Goal: Task Accomplishment & Management: Manage account settings

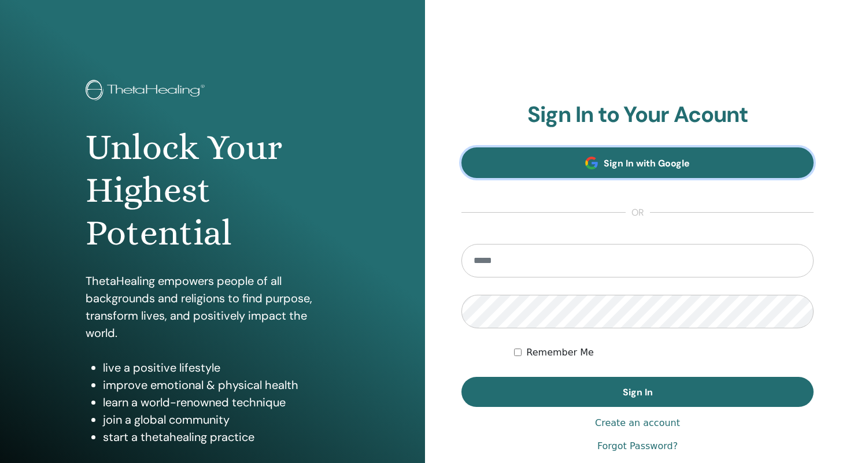
click at [608, 173] on link "Sign In with Google" at bounding box center [637, 162] width 352 height 31
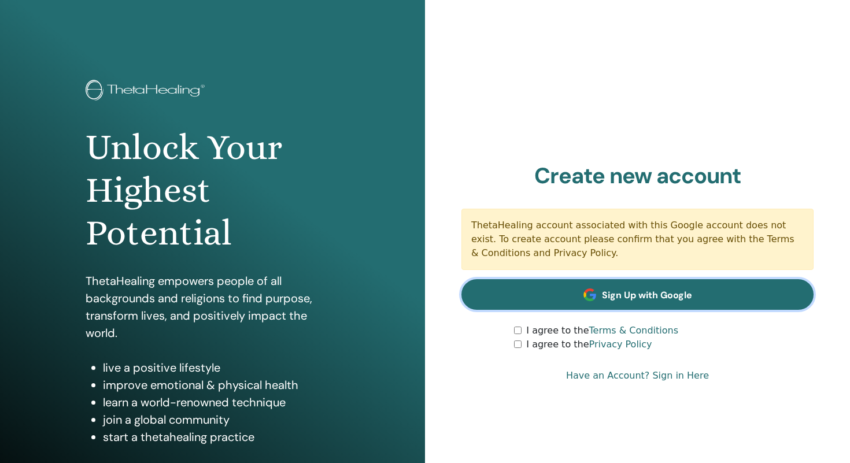
click at [584, 291] on span at bounding box center [589, 294] width 13 height 13
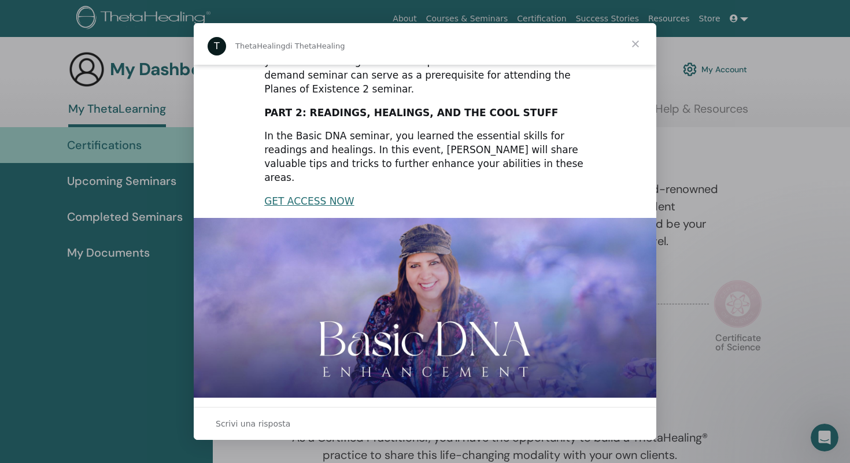
scroll to position [226, 0]
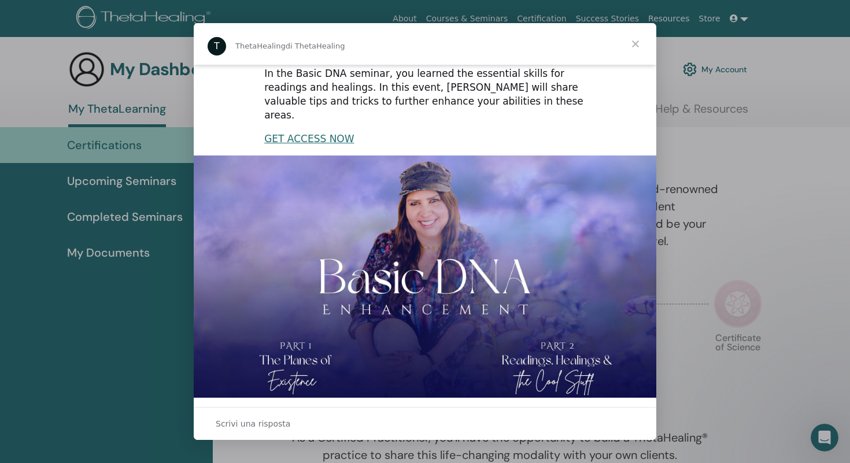
click at [632, 44] on span "Chiudi" at bounding box center [636, 44] width 42 height 42
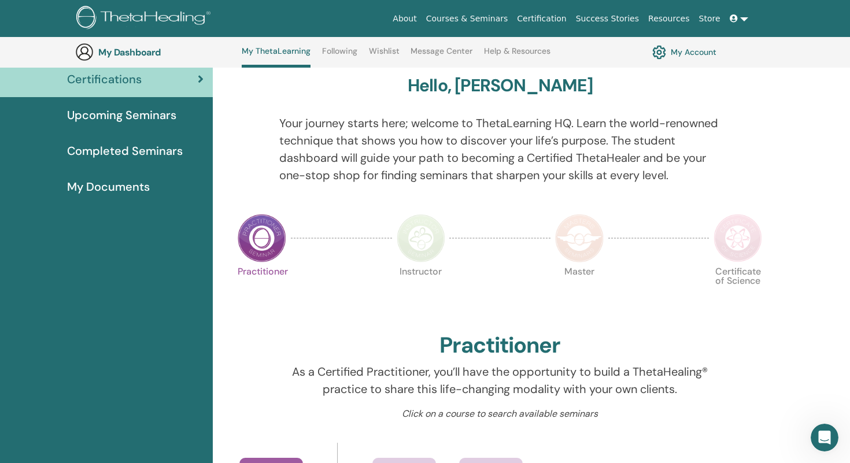
scroll to position [82, 0]
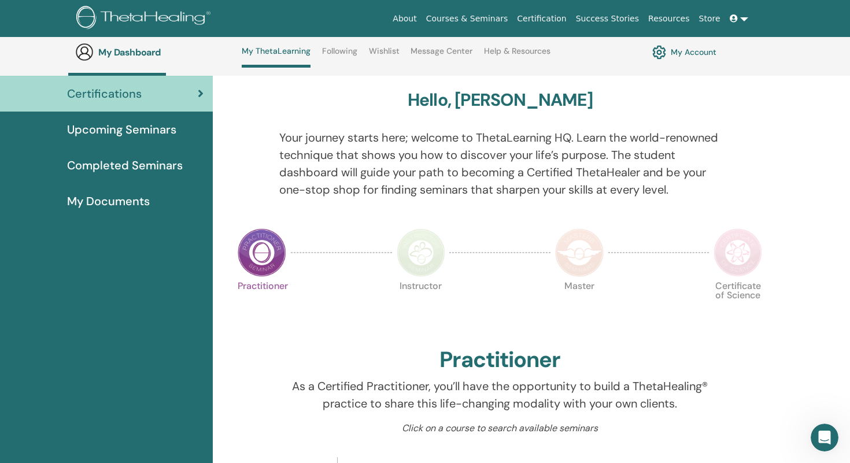
click at [663, 57] on img at bounding box center [659, 52] width 14 height 20
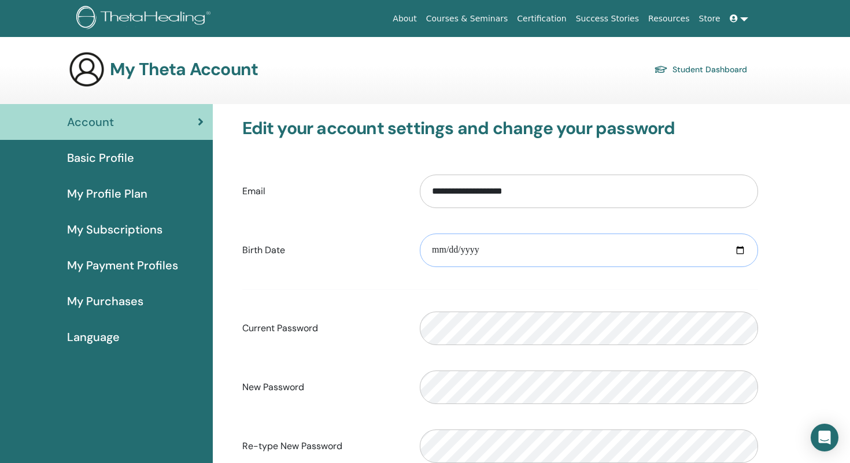
click at [491, 258] on input "date" at bounding box center [589, 251] width 338 height 34
type input "**********"
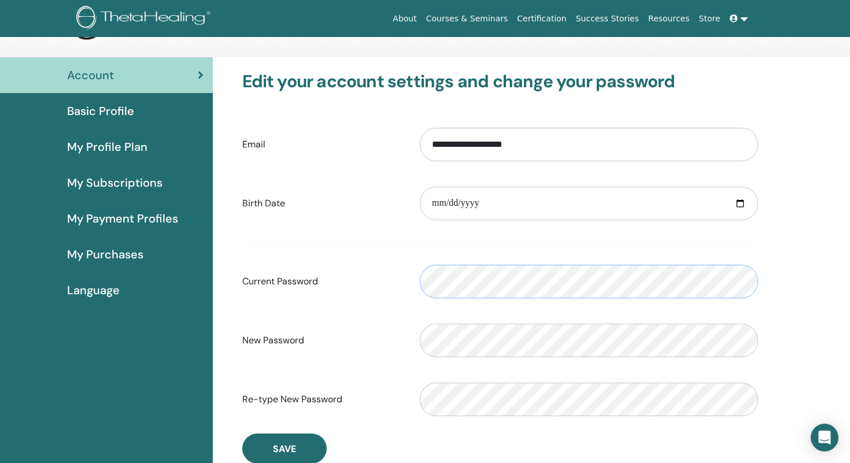
scroll to position [44, 0]
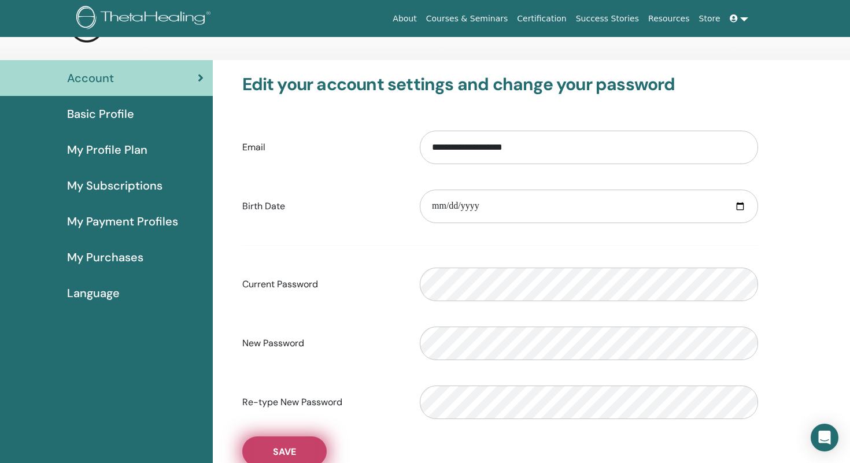
click at [296, 442] on button "Save" at bounding box center [284, 451] width 84 height 30
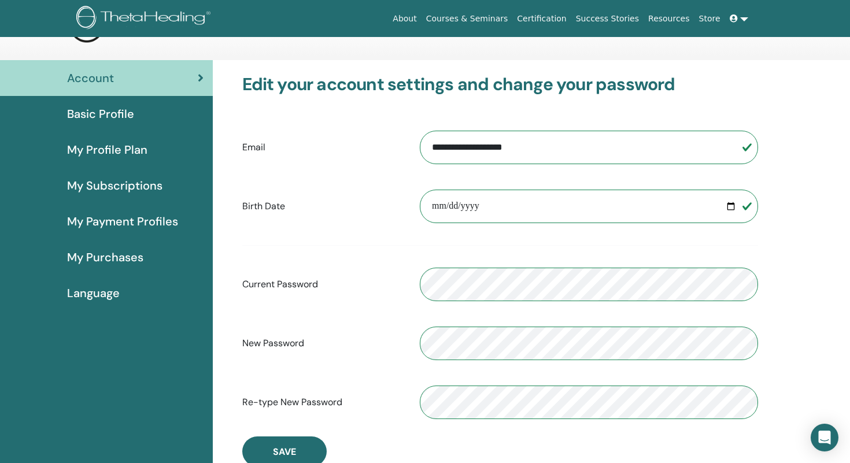
click at [144, 113] on div "Basic Profile" at bounding box center [106, 113] width 194 height 17
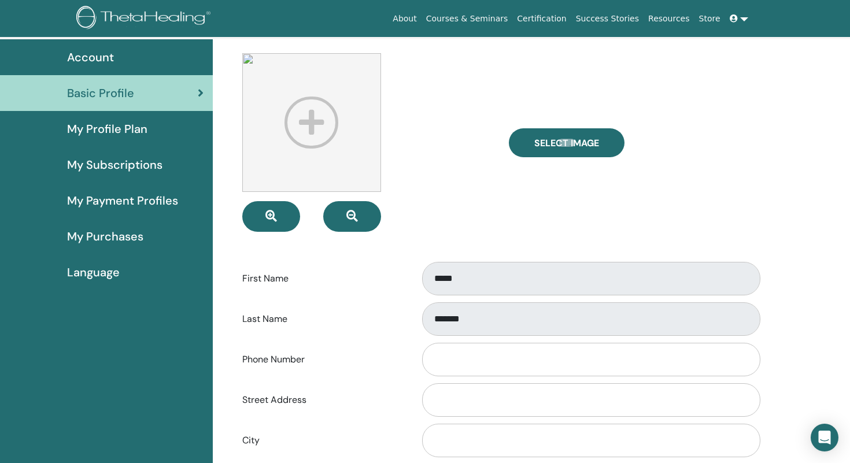
scroll to position [70, 0]
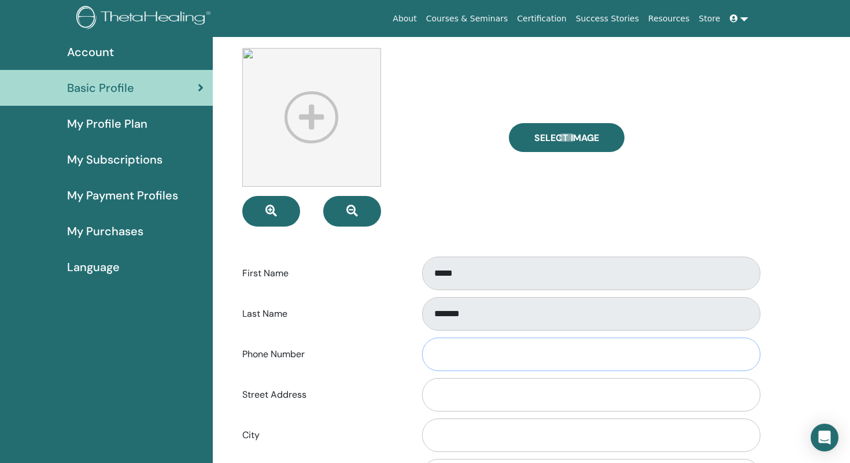
click at [468, 357] on input "Phone Number" at bounding box center [591, 355] width 338 height 34
type input "**********"
click at [482, 404] on input "Street Address" at bounding box center [591, 395] width 338 height 34
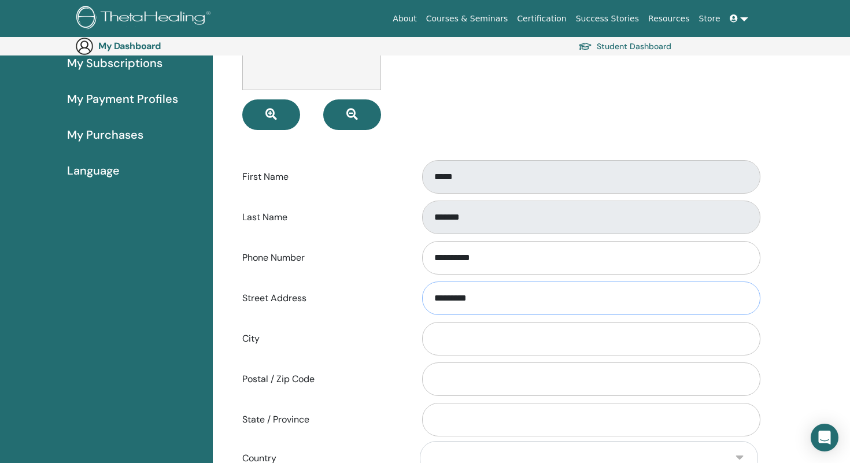
scroll to position [188, 0]
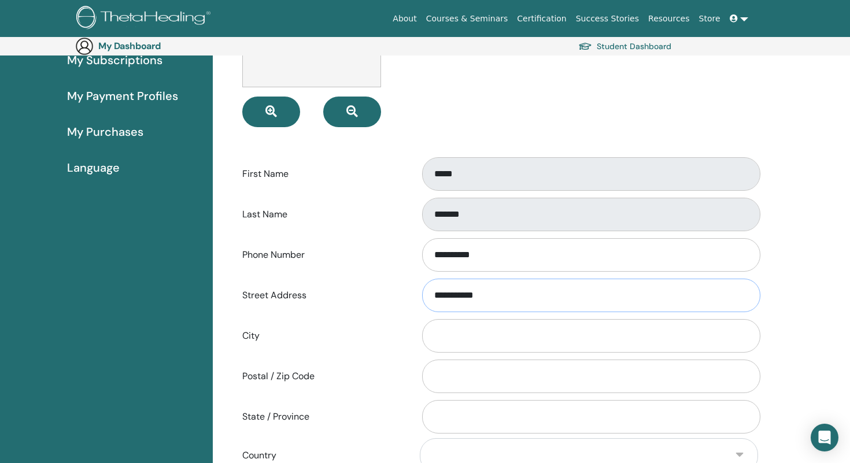
type input "**********"
click at [501, 338] on input "City" at bounding box center [591, 336] width 338 height 34
type input "********"
click at [479, 384] on input "Postal / Zip Code" at bounding box center [591, 377] width 338 height 34
type input "*****"
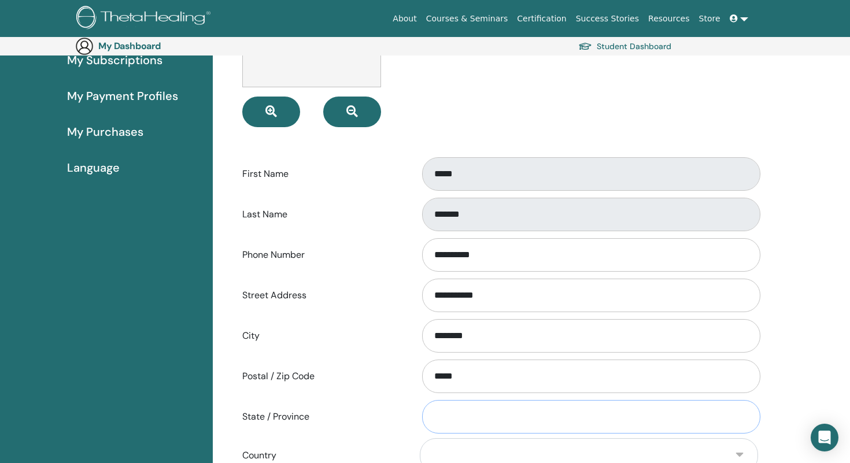
click at [450, 415] on input "State / Province" at bounding box center [591, 417] width 338 height 34
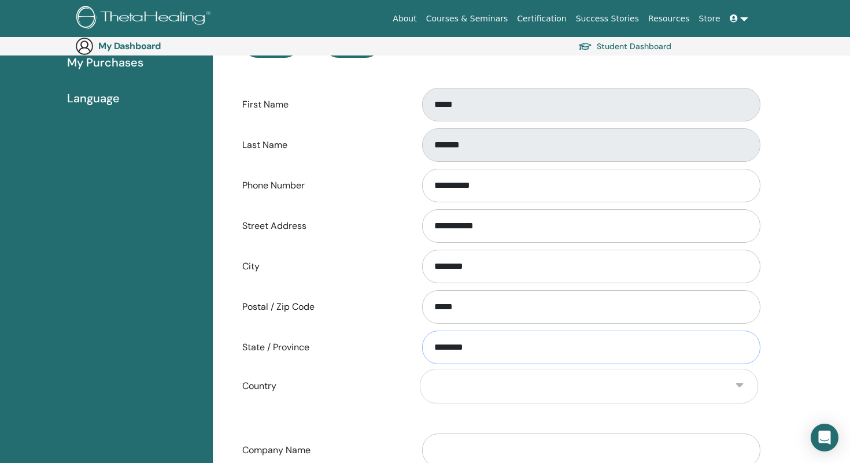
scroll to position [269, 0]
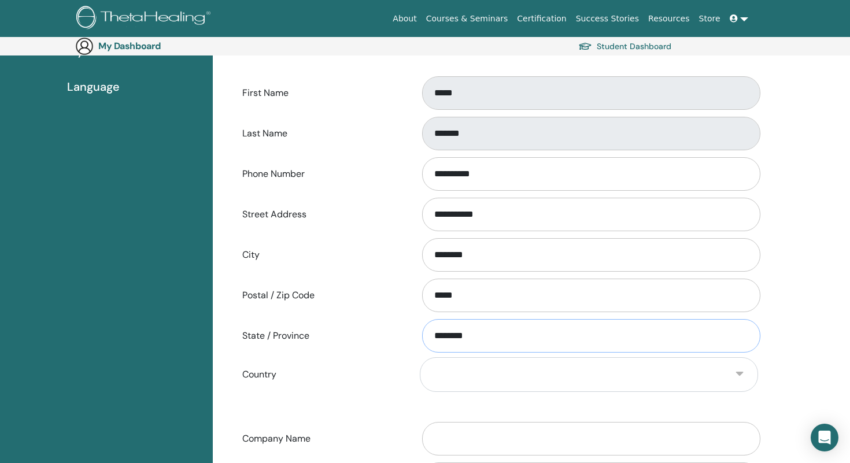
type input "********"
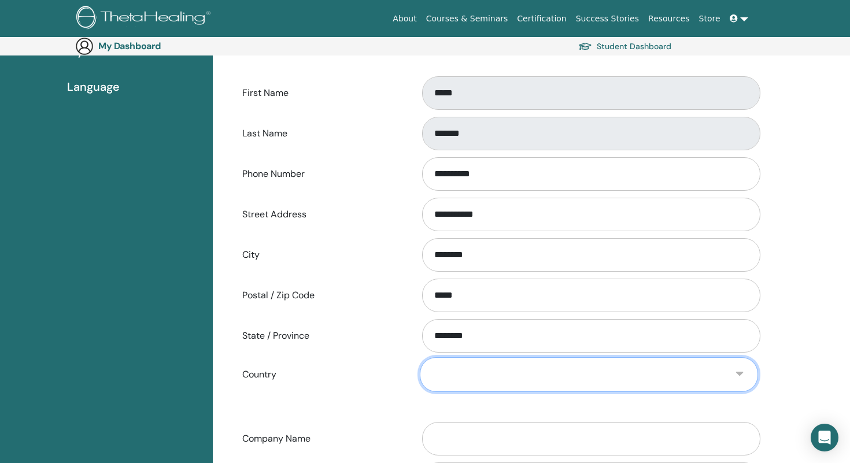
click at [539, 379] on select "**********" at bounding box center [589, 374] width 338 height 35
select select "**"
click at [420, 357] on select "**********" at bounding box center [589, 374] width 338 height 35
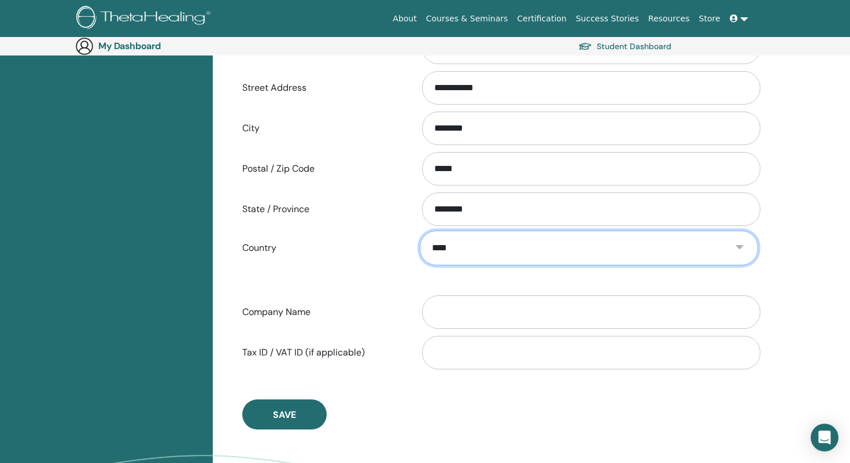
scroll to position [396, 0]
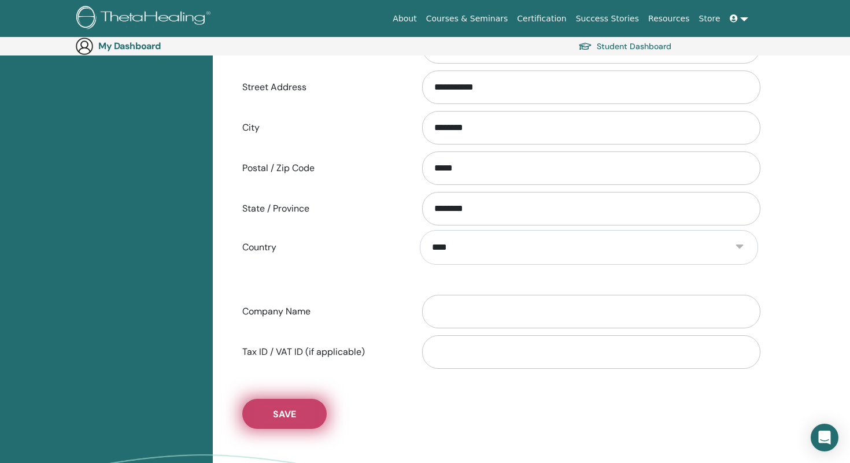
click at [281, 421] on button "Save" at bounding box center [284, 414] width 84 height 30
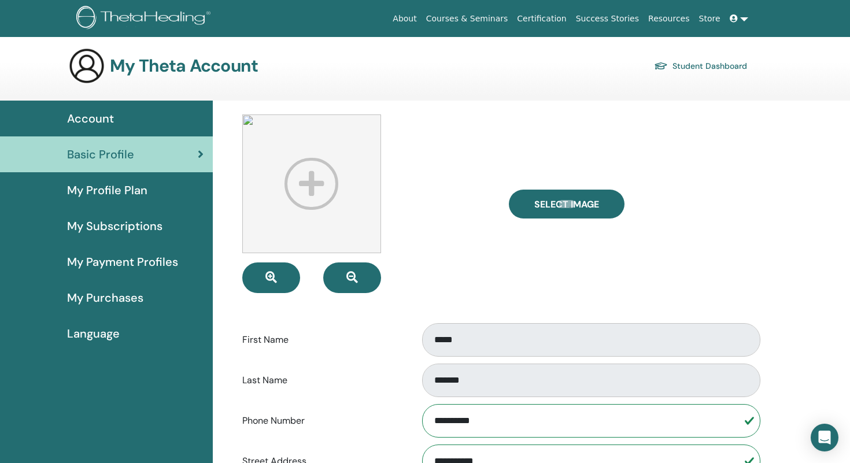
scroll to position [0, 0]
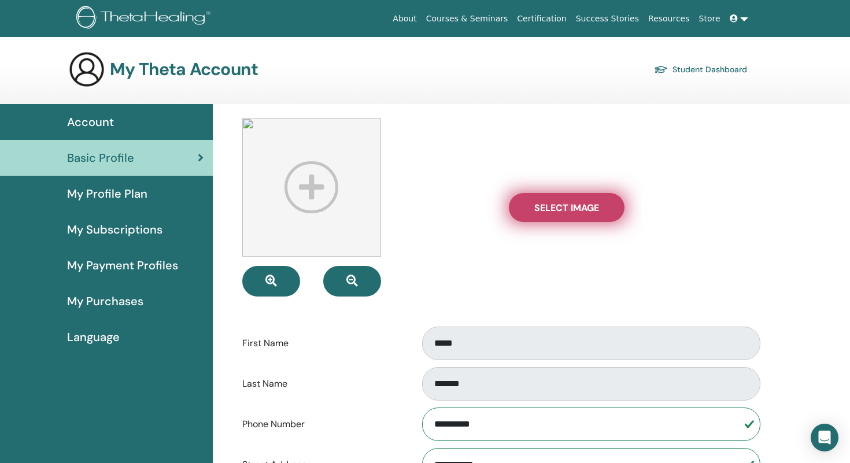
click at [569, 209] on span "Select Image" at bounding box center [566, 208] width 65 height 12
click at [569, 209] on input "Select Image" at bounding box center [566, 207] width 15 height 8
type input "**********"
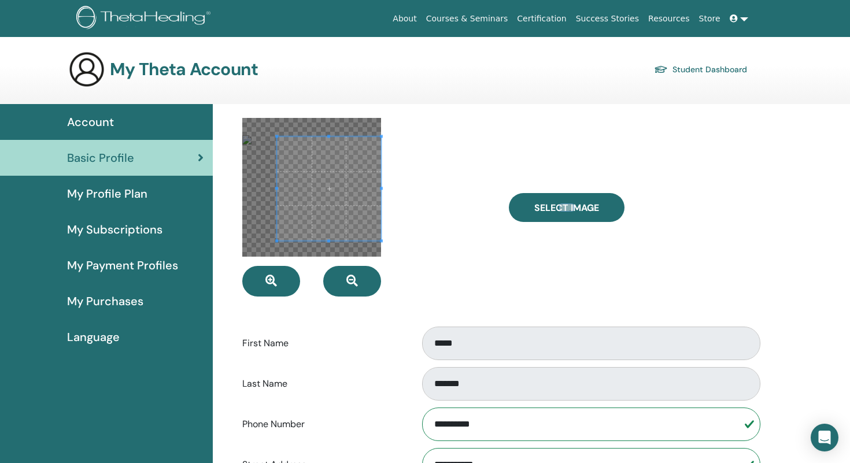
click at [375, 205] on span at bounding box center [329, 188] width 104 height 104
drag, startPoint x: 549, startPoint y: 202, endPoint x: 478, endPoint y: 289, distance: 111.8
click at [478, 289] on div "Select Image" at bounding box center [501, 207] width 534 height 179
click at [478, 289] on div at bounding box center [367, 207] width 267 height 179
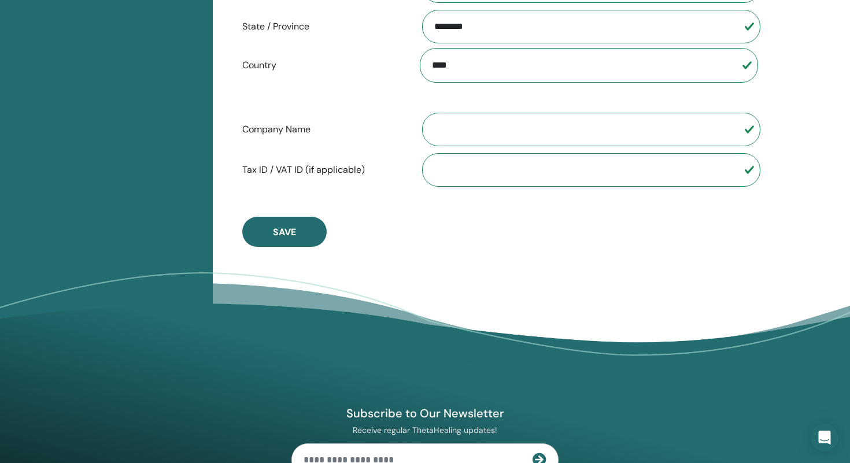
scroll to position [580, 0]
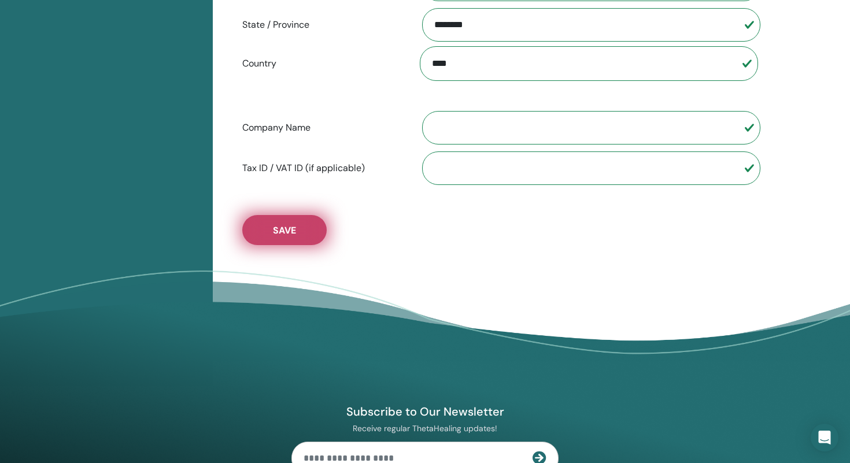
click at [295, 233] on span "Save" at bounding box center [284, 230] width 23 height 12
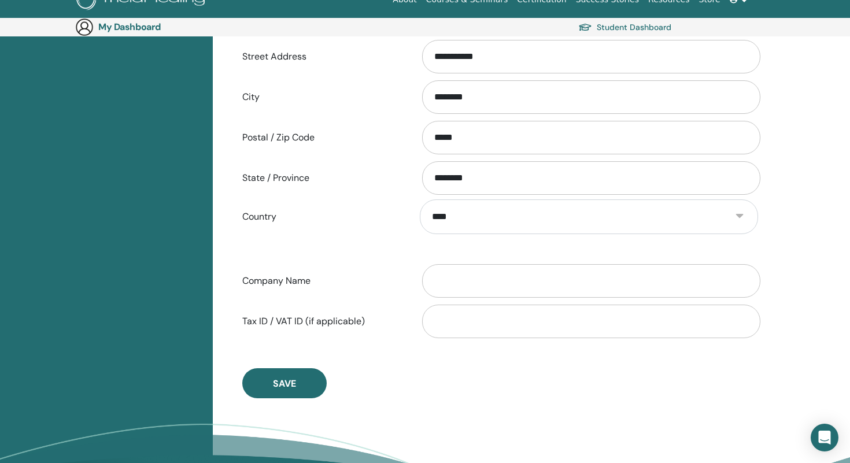
scroll to position [0, 0]
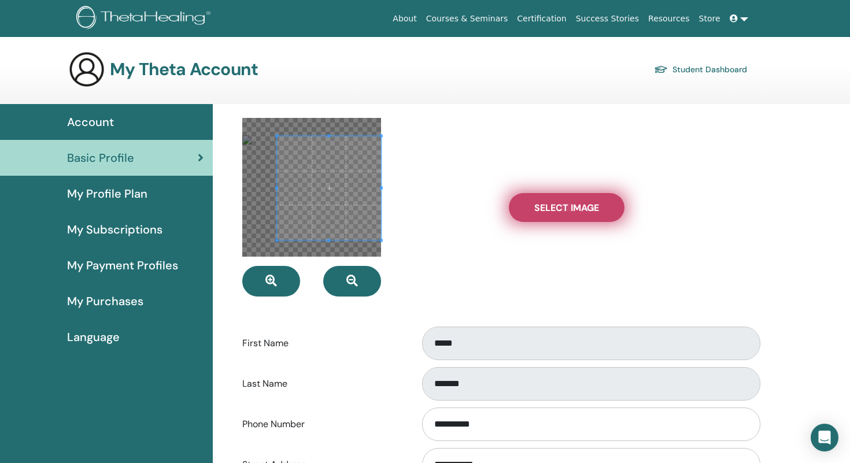
click at [535, 206] on span "Select Image" at bounding box center [566, 208] width 65 height 12
click at [559, 206] on input "Select Image" at bounding box center [566, 207] width 15 height 8
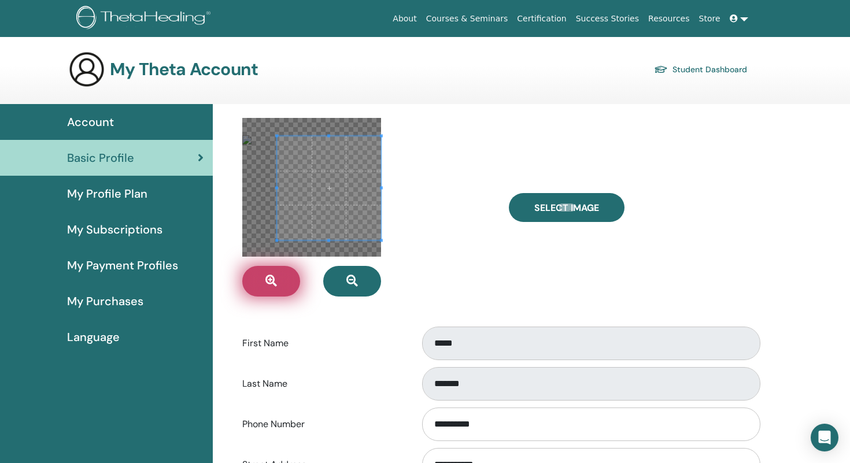
click at [290, 284] on button "button" at bounding box center [271, 281] width 58 height 31
click at [386, 230] on div at bounding box center [367, 207] width 267 height 179
click at [413, 253] on div at bounding box center [367, 207] width 267 height 179
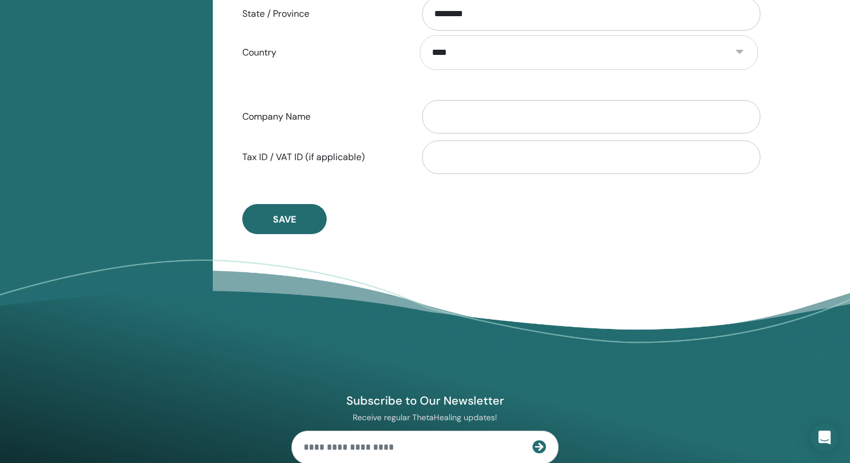
scroll to position [591, 0]
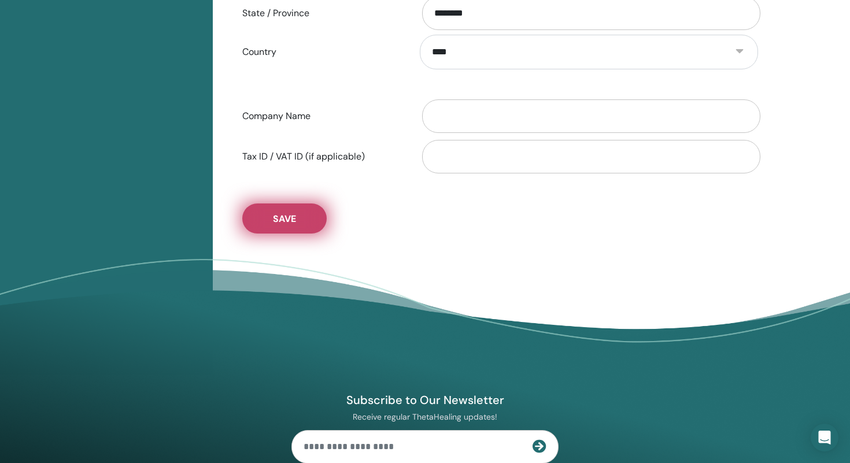
click at [304, 225] on button "Save" at bounding box center [284, 218] width 84 height 30
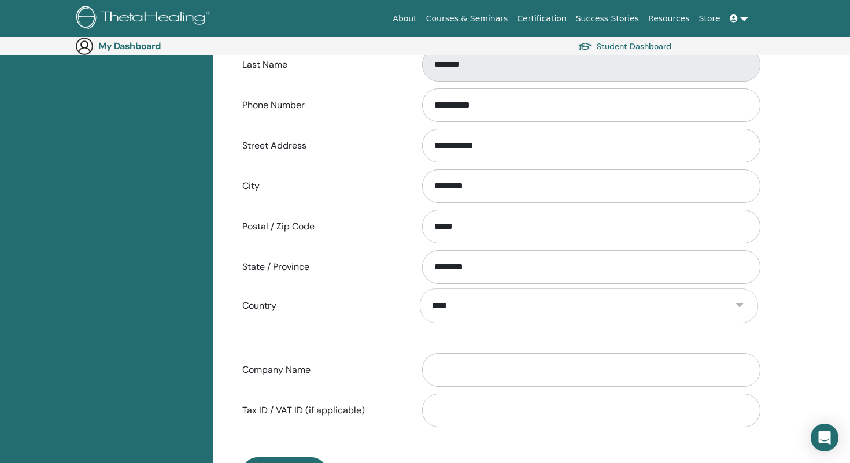
scroll to position [0, 0]
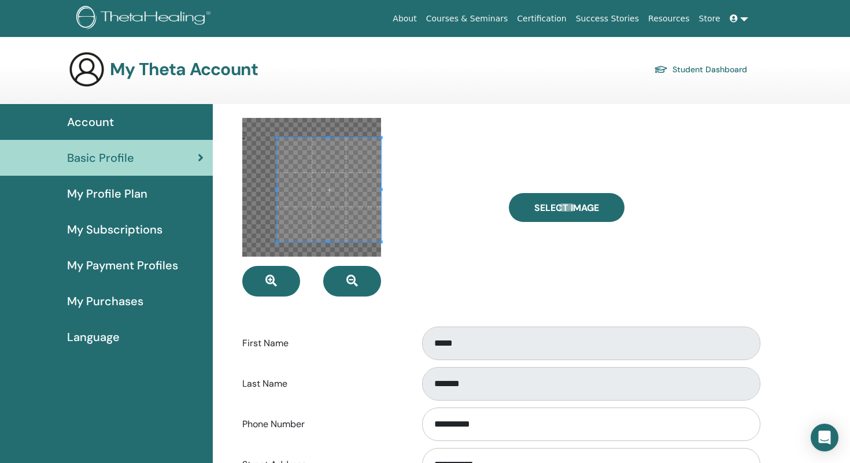
click at [482, 207] on div at bounding box center [367, 207] width 267 height 179
click at [418, 133] on div at bounding box center [367, 207] width 267 height 179
click at [141, 195] on span "My Profile Plan" at bounding box center [107, 193] width 80 height 17
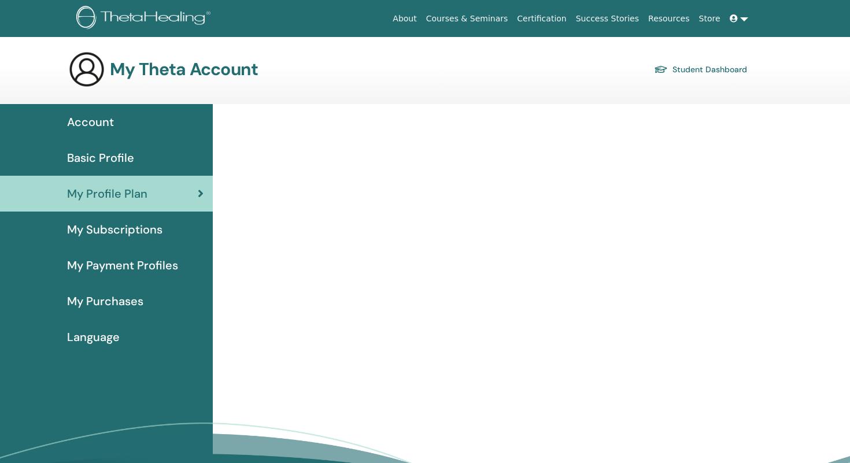
click at [140, 168] on link "Basic Profile" at bounding box center [106, 158] width 213 height 36
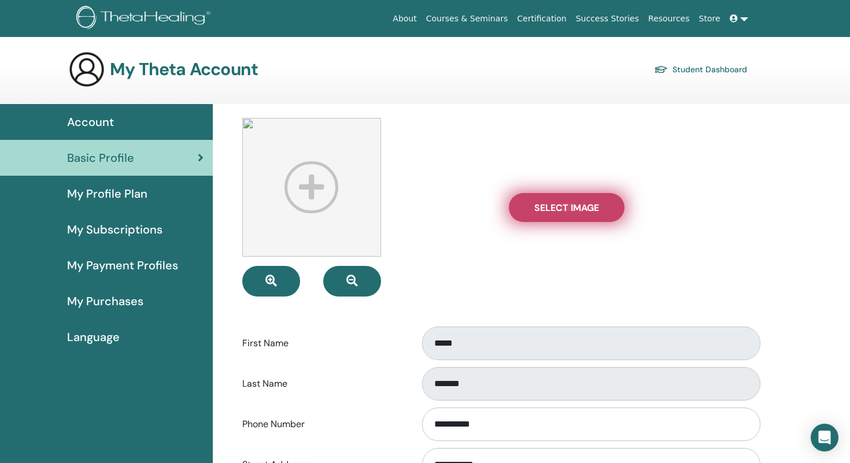
click at [542, 199] on label "Select Image" at bounding box center [567, 207] width 116 height 29
click at [559, 203] on input "Select Image" at bounding box center [566, 207] width 15 height 8
type input "**********"
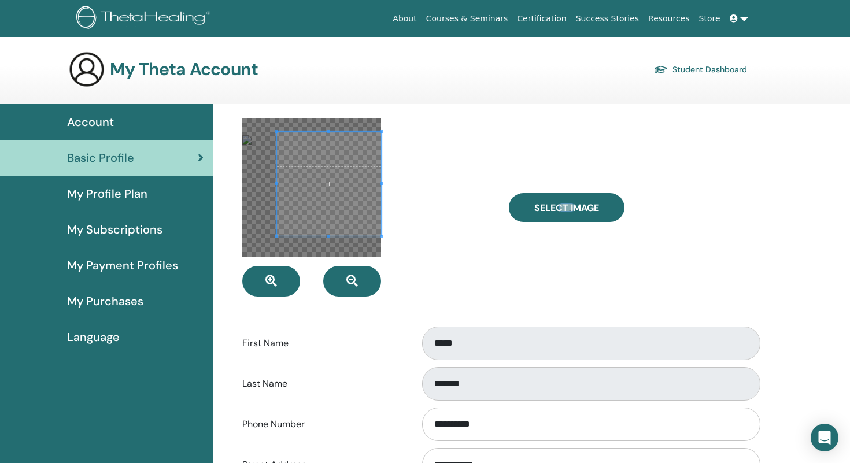
click at [371, 185] on span at bounding box center [329, 184] width 104 height 104
click at [432, 193] on div at bounding box center [367, 207] width 267 height 179
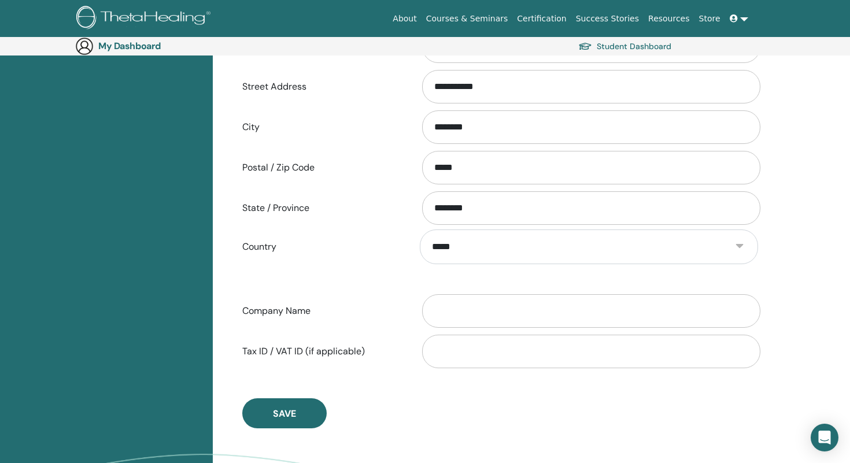
scroll to position [526, 0]
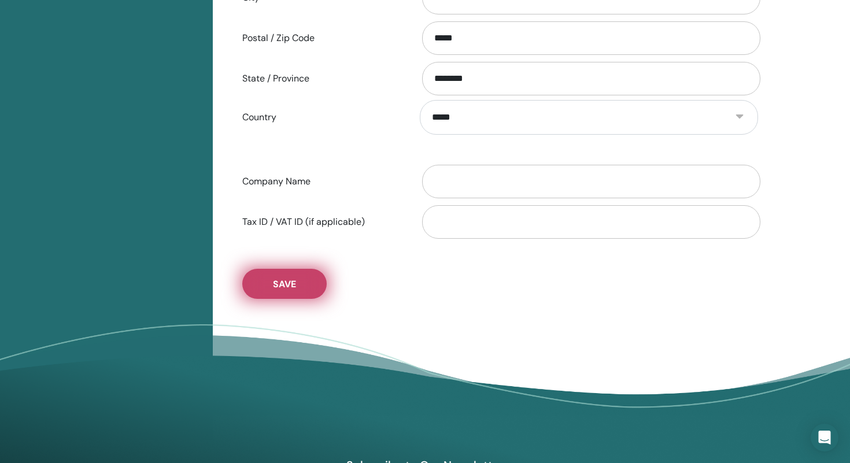
click at [306, 288] on button "Save" at bounding box center [284, 284] width 84 height 30
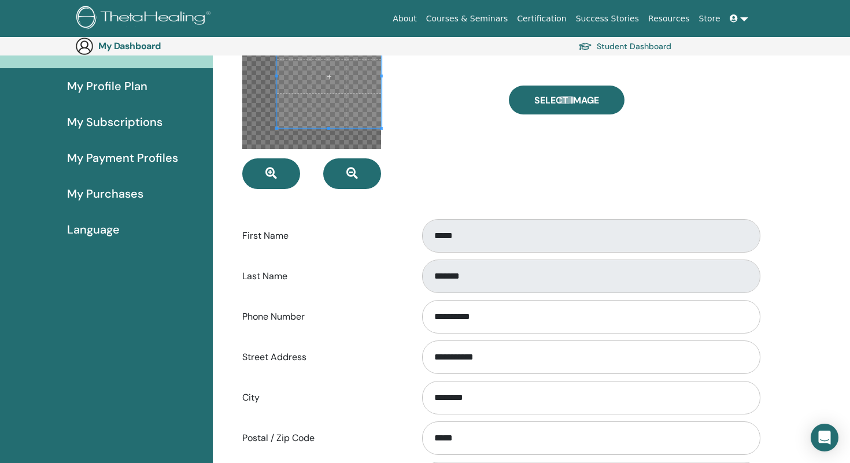
click at [427, 175] on div at bounding box center [367, 99] width 267 height 179
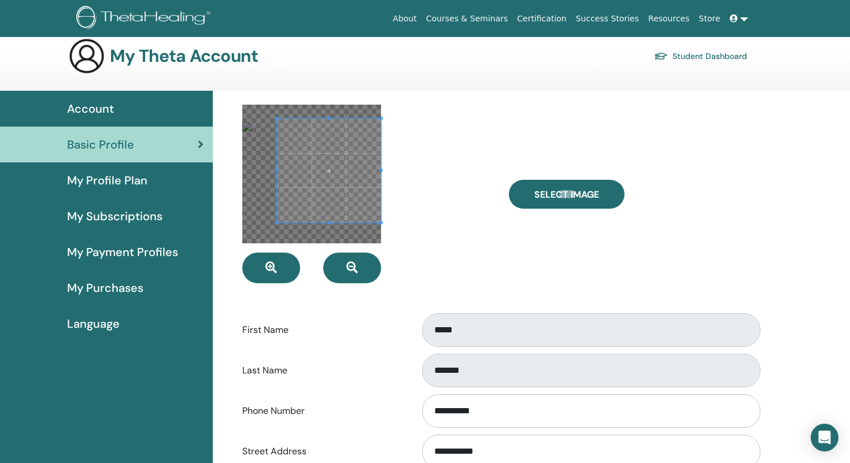
scroll to position [0, 0]
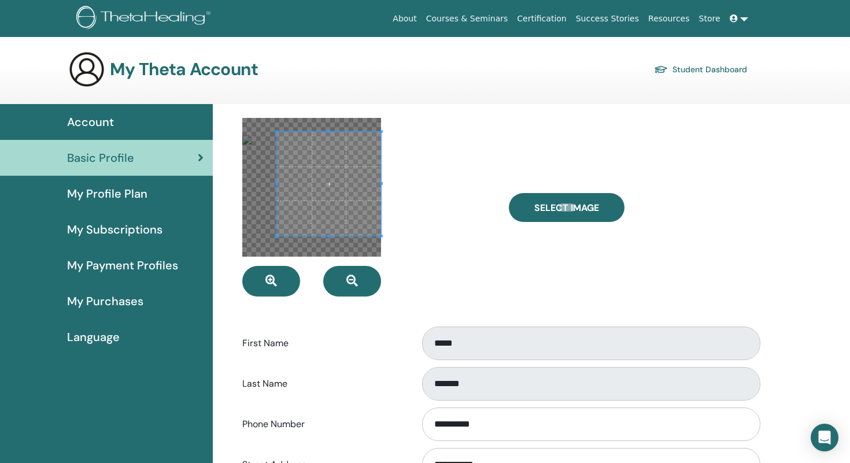
click at [155, 205] on link "My Profile Plan" at bounding box center [106, 194] width 213 height 36
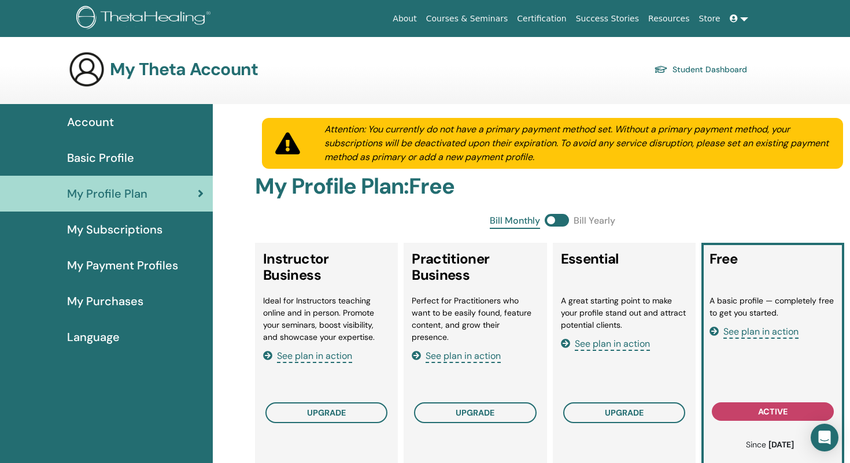
click at [162, 227] on div "My Subscriptions" at bounding box center [106, 229] width 194 height 17
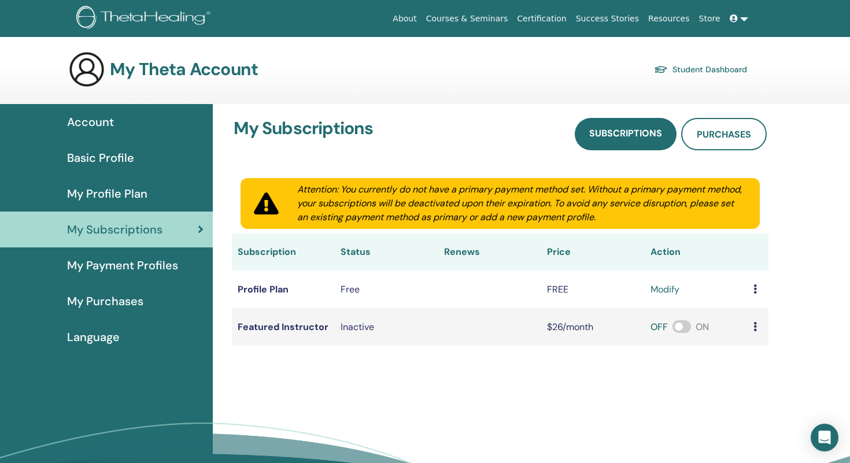
click at [159, 263] on span "My Payment Profiles" at bounding box center [122, 265] width 111 height 17
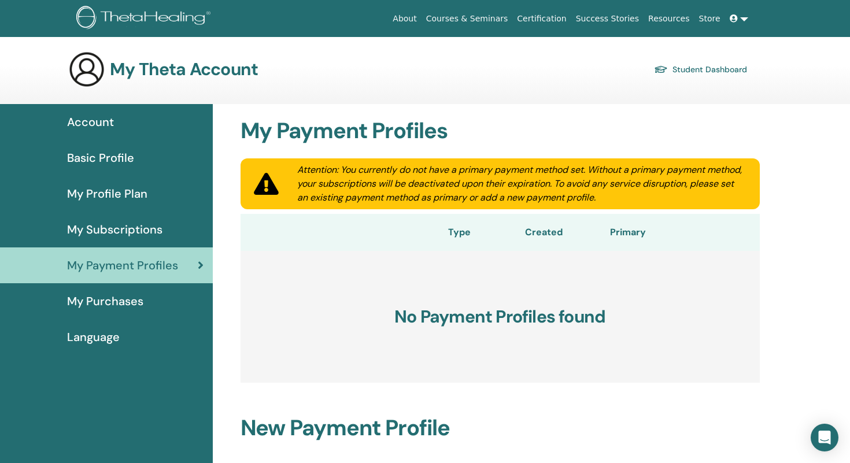
click at [146, 115] on div "Account" at bounding box center [106, 121] width 194 height 17
